Goal: Information Seeking & Learning: Learn about a topic

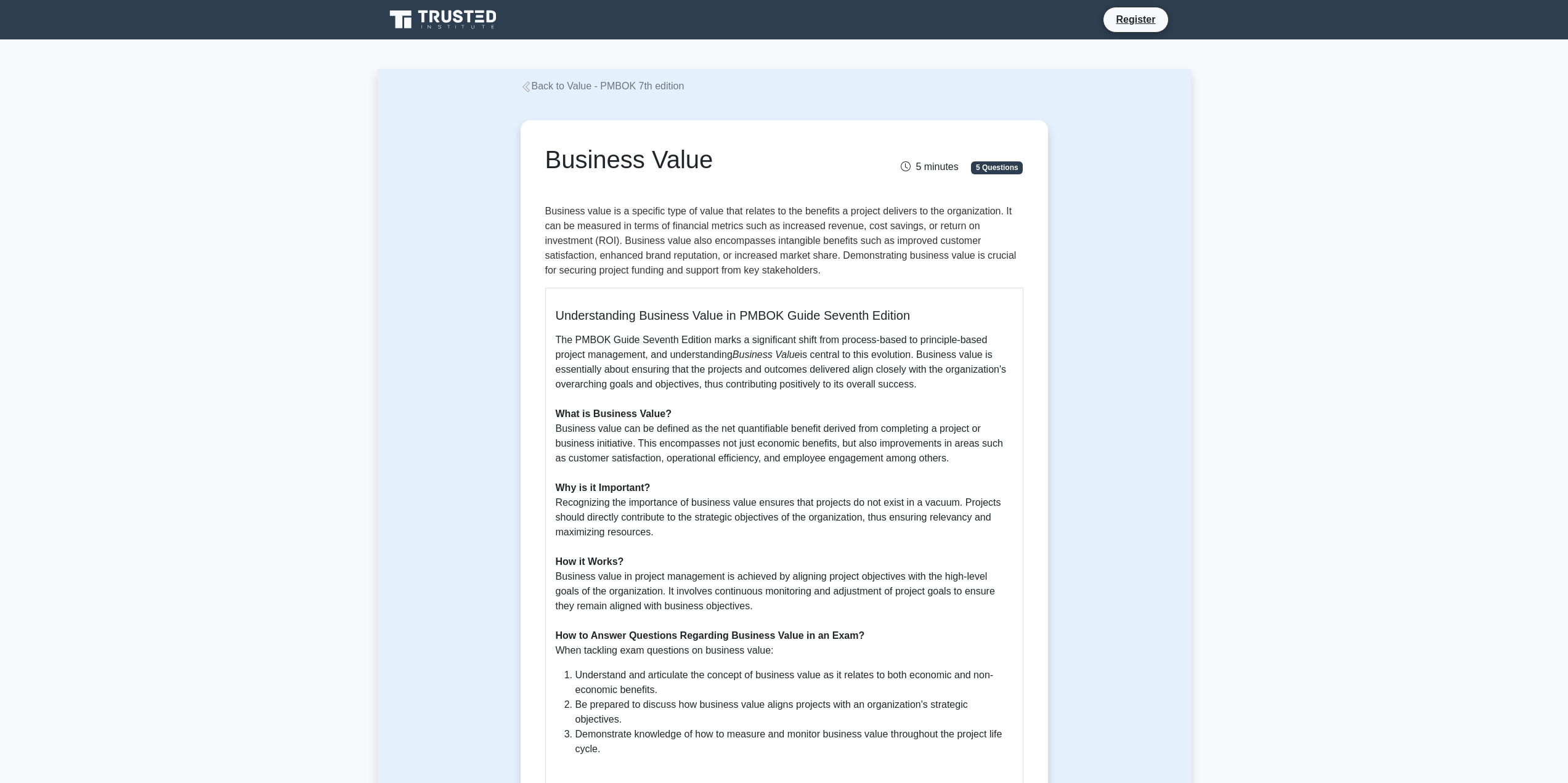
click at [677, 437] on p "The PMBOK Guide Seventh Edition marks a significant shift from process-based to…" at bounding box center [784, 495] width 457 height 325
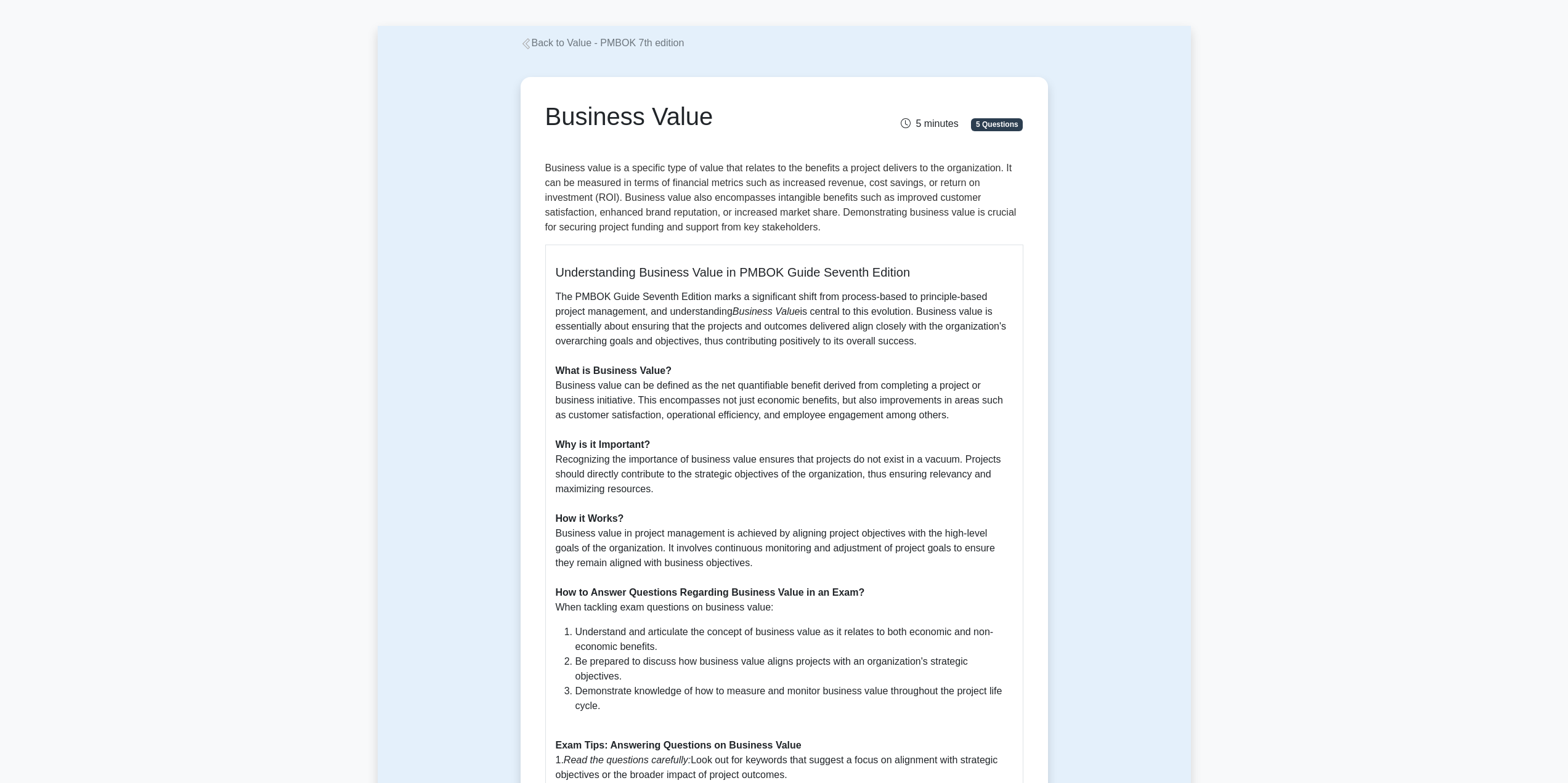
scroll to position [62, 0]
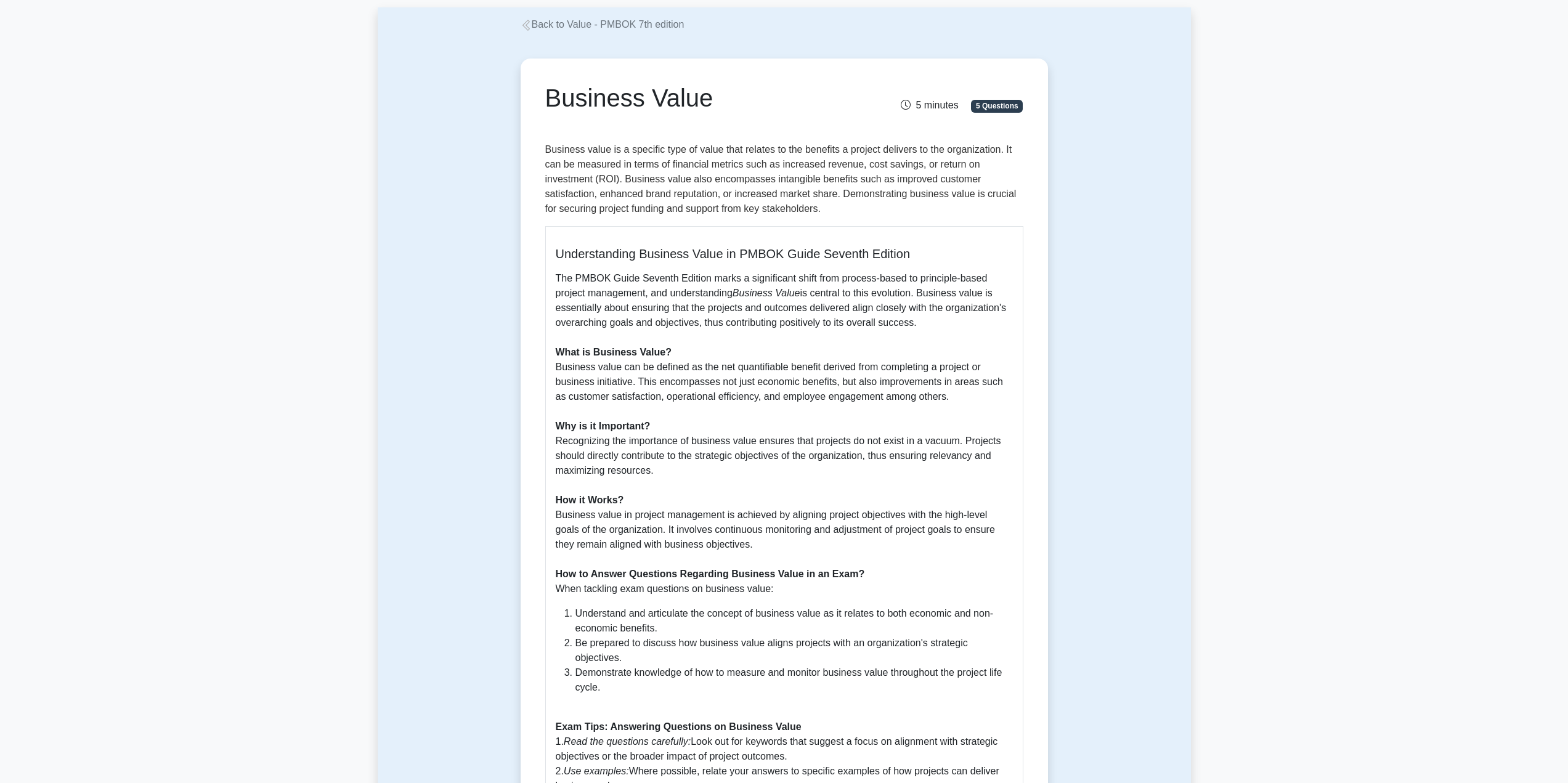
click at [653, 379] on p "The PMBOK Guide Seventh Edition marks a significant shift from process-based to…" at bounding box center [784, 434] width 457 height 325
click at [689, 370] on p "The PMBOK Guide Seventh Edition marks a significant shift from process-based to…" at bounding box center [784, 434] width 457 height 325
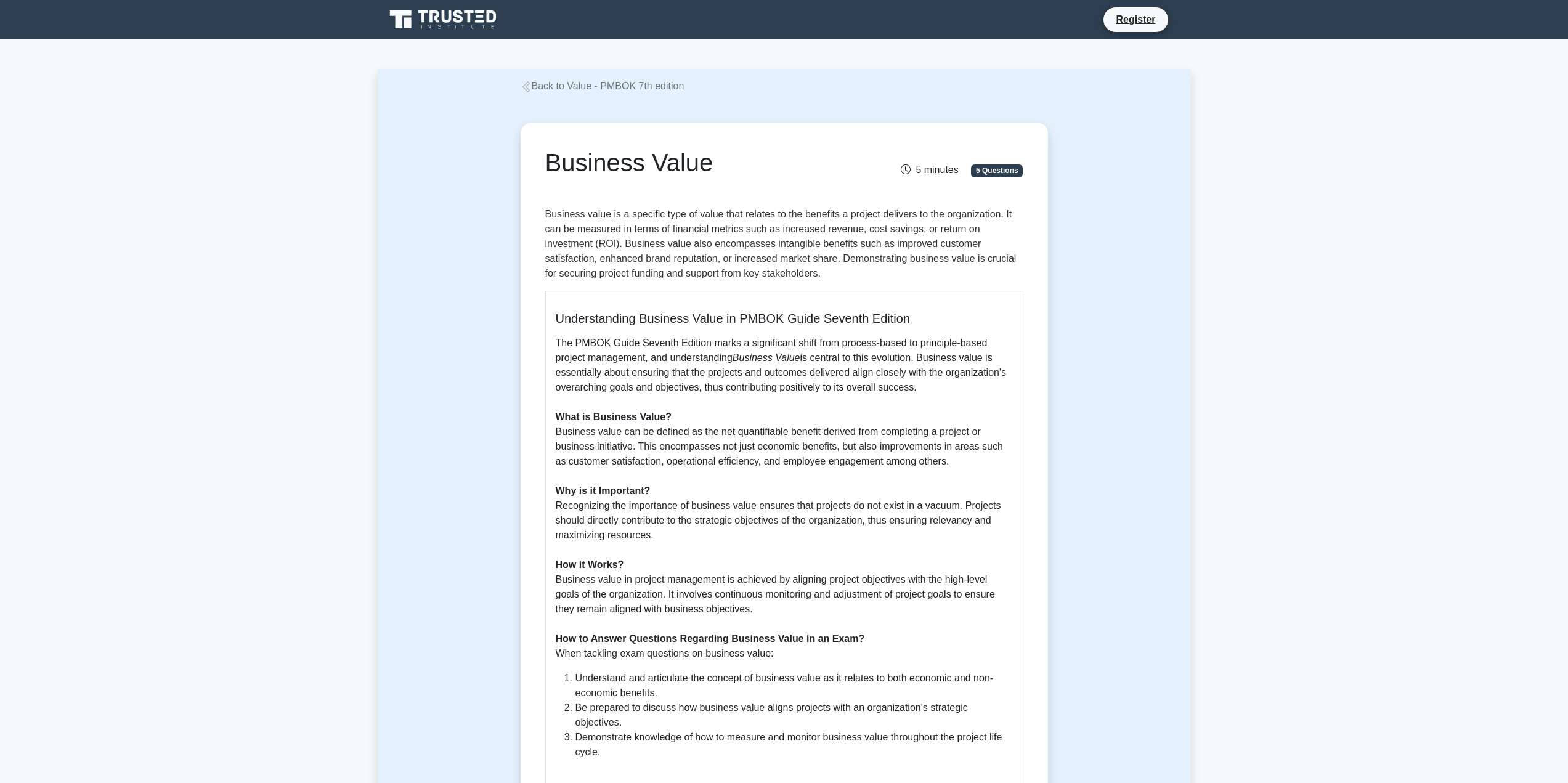
click at [574, 83] on link "Back to Value - PMBOK 7th edition" at bounding box center [602, 85] width 164 height 10
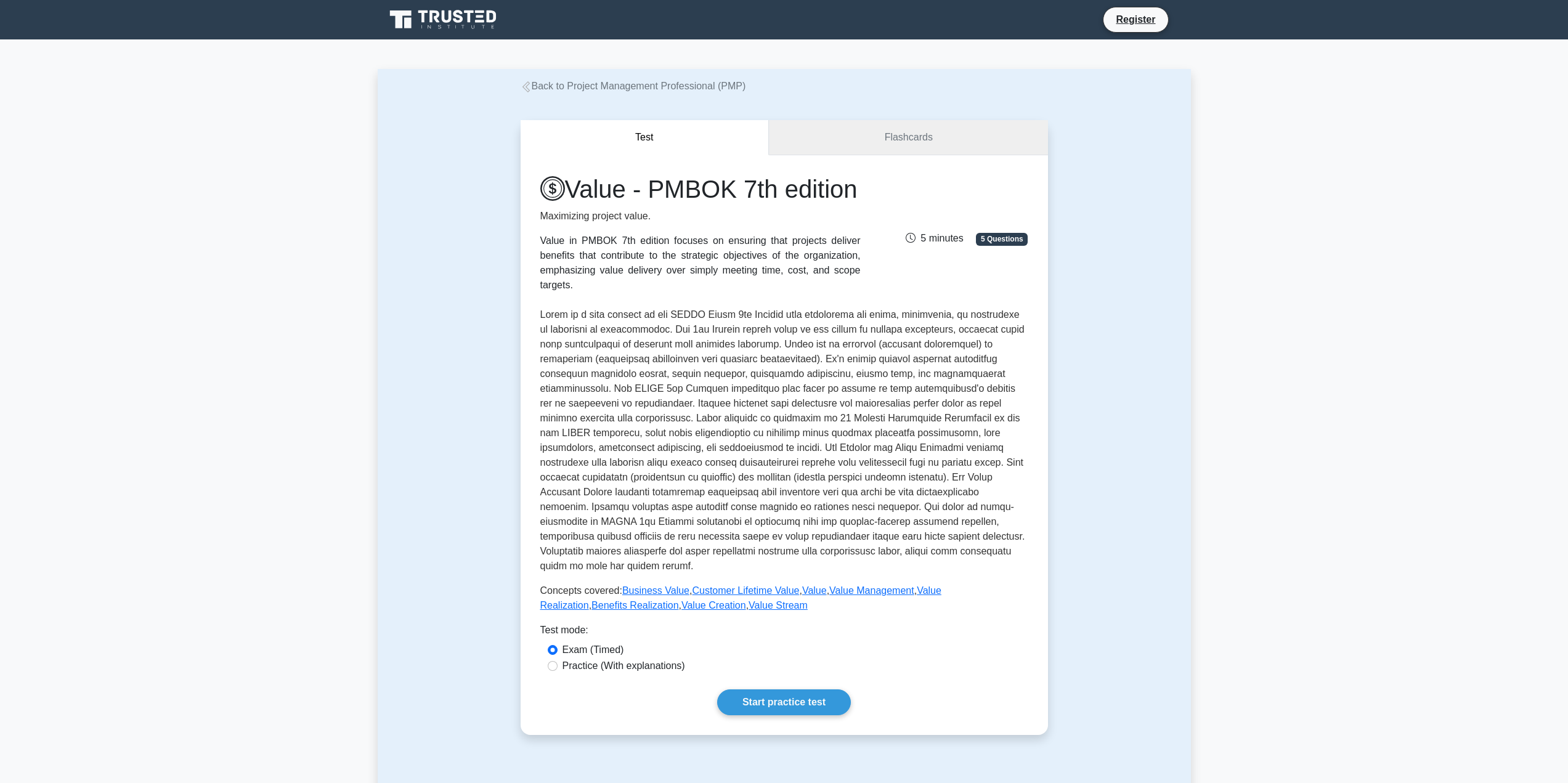
click at [888, 145] on link "Flashcards" at bounding box center [907, 138] width 278 height 35
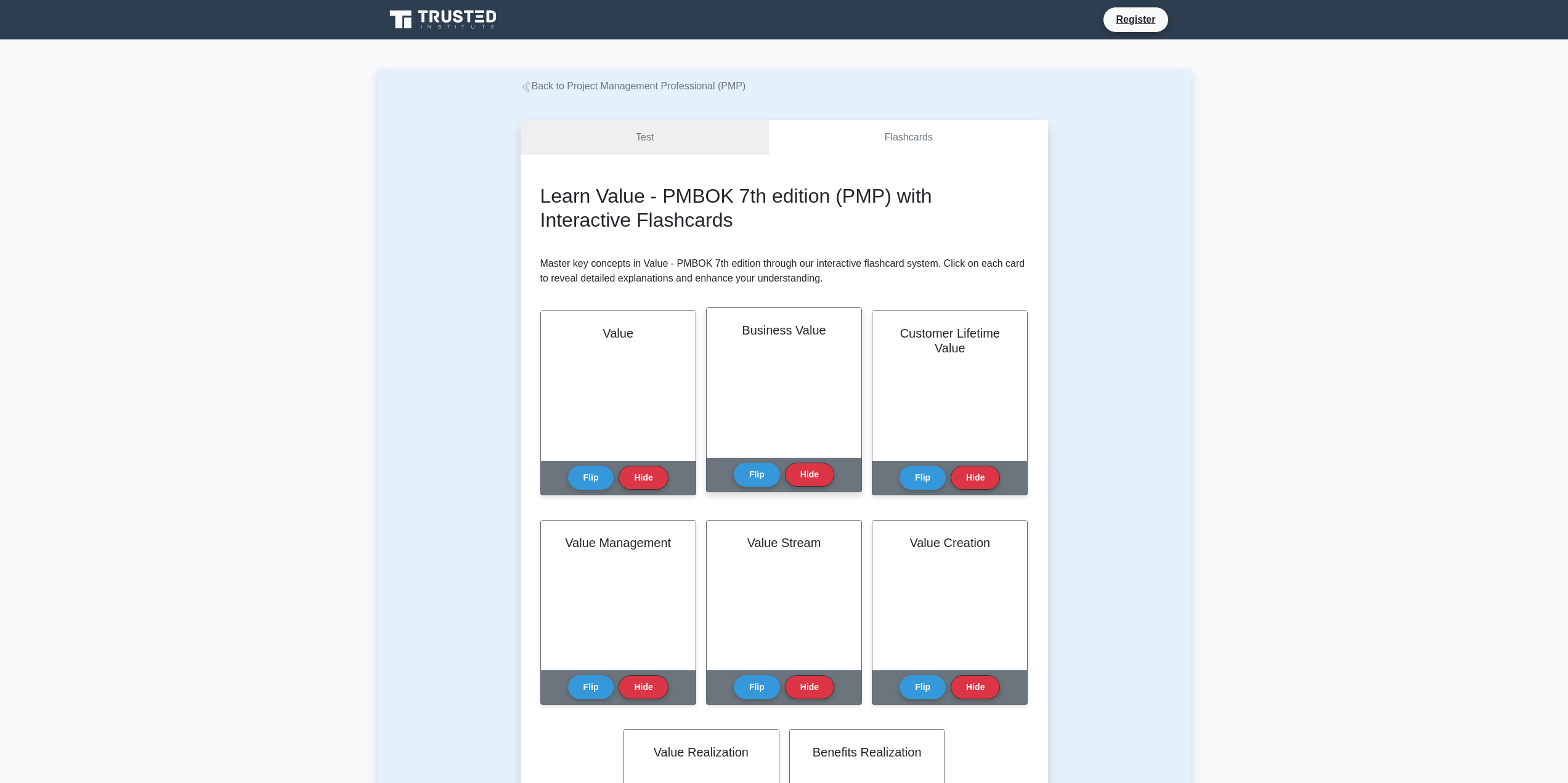
click at [799, 401] on div "Business Value" at bounding box center [784, 382] width 154 height 150
click at [757, 475] on button "Flip" at bounding box center [756, 474] width 46 height 24
drag, startPoint x: 846, startPoint y: 346, endPoint x: 846, endPoint y: 358, distance: 12.0
click at [846, 358] on div "Business value is a specific type of value that relates to the benefits a proje…" at bounding box center [784, 382] width 125 height 120
